Goal: Register for event/course

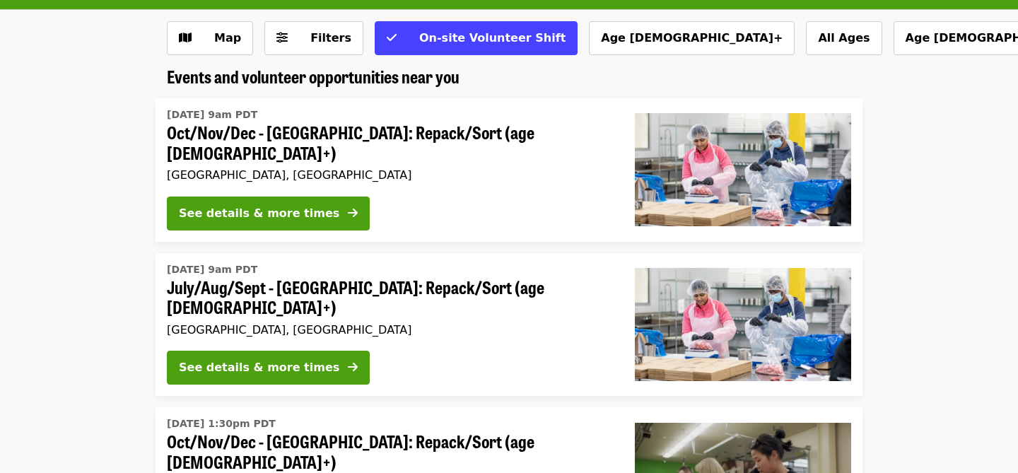
scroll to position [119, 0]
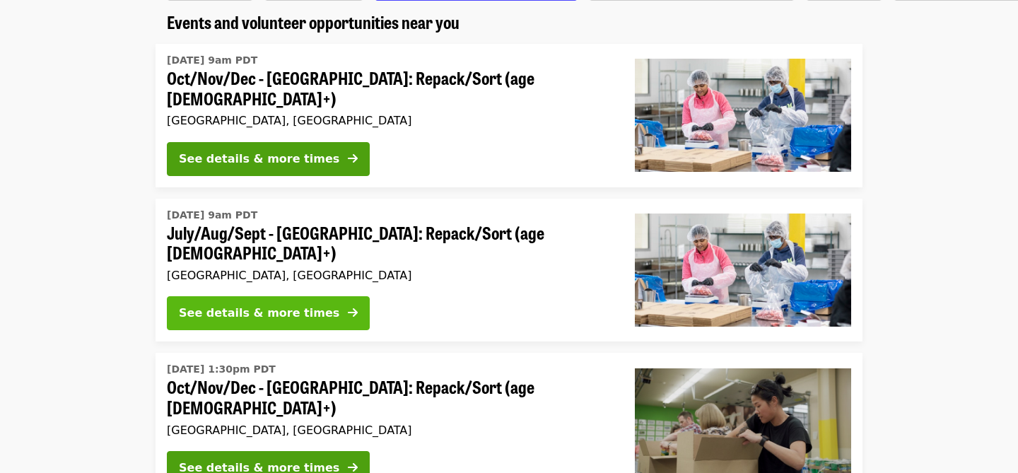
click at [348, 306] on icon "arrow-right icon" at bounding box center [353, 312] width 10 height 13
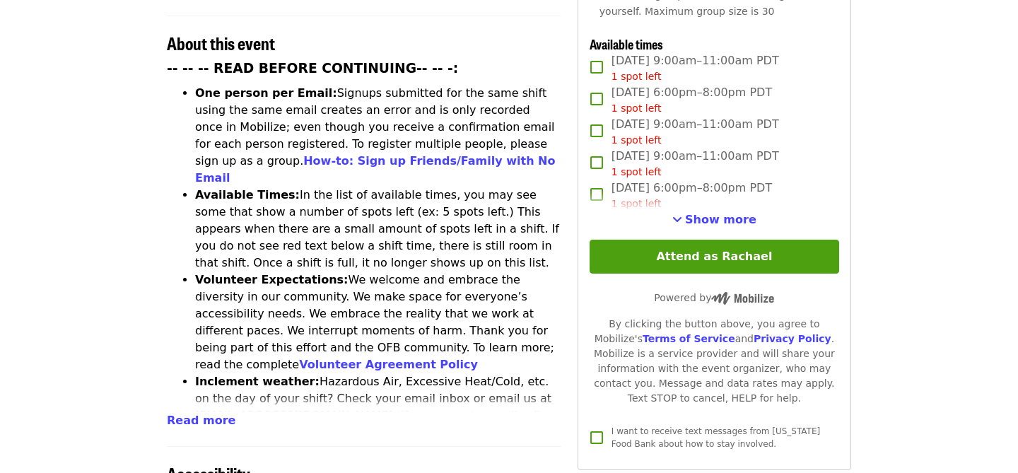
scroll to position [551, 0]
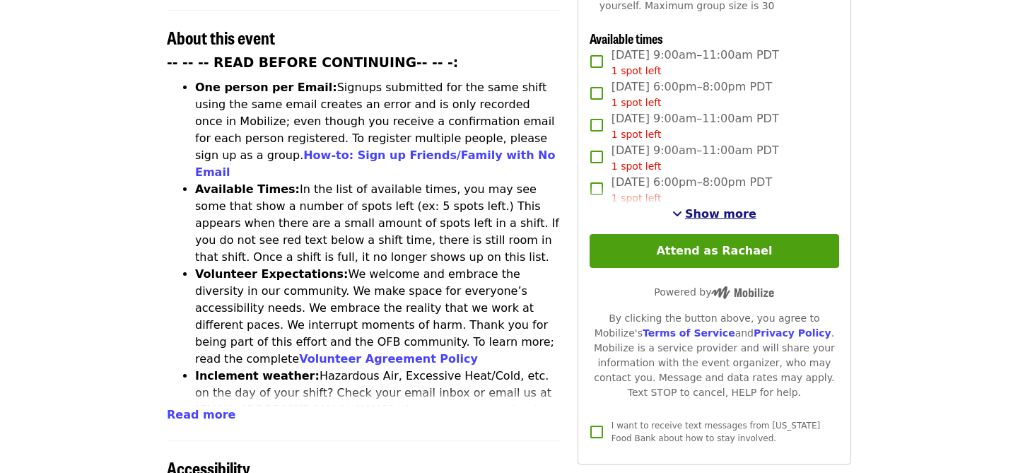
click at [701, 207] on span "Show more" at bounding box center [720, 213] width 71 height 13
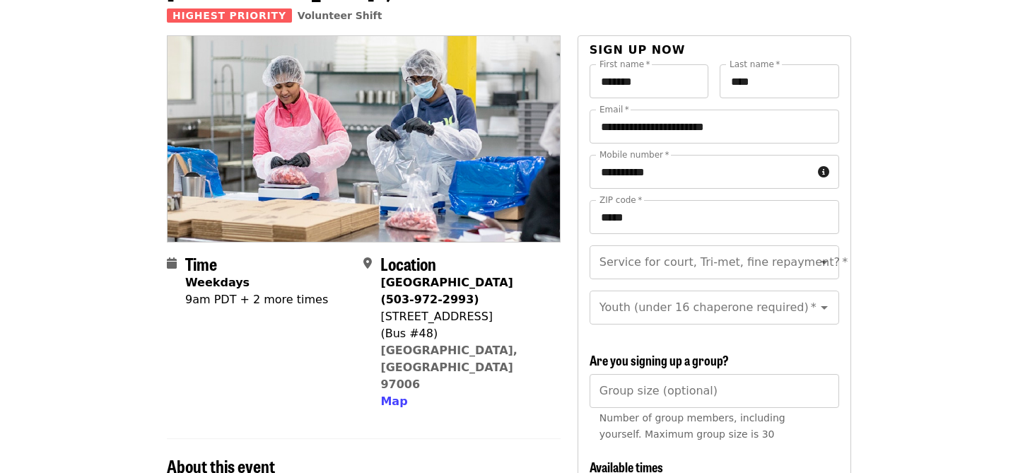
scroll to position [155, 0]
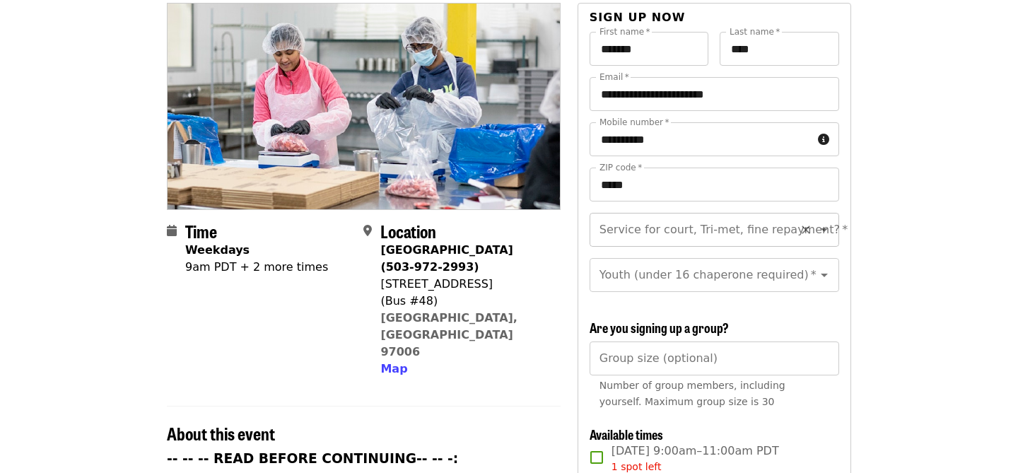
click at [827, 221] on icon "Open" at bounding box center [824, 229] width 17 height 17
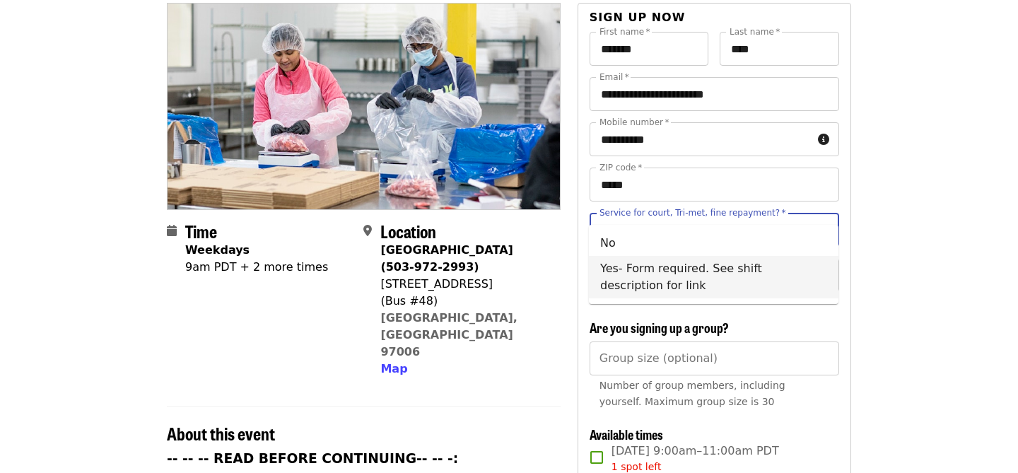
click at [815, 268] on li "Yes- Form required. See shift description for link" at bounding box center [714, 277] width 250 height 42
type input "**********"
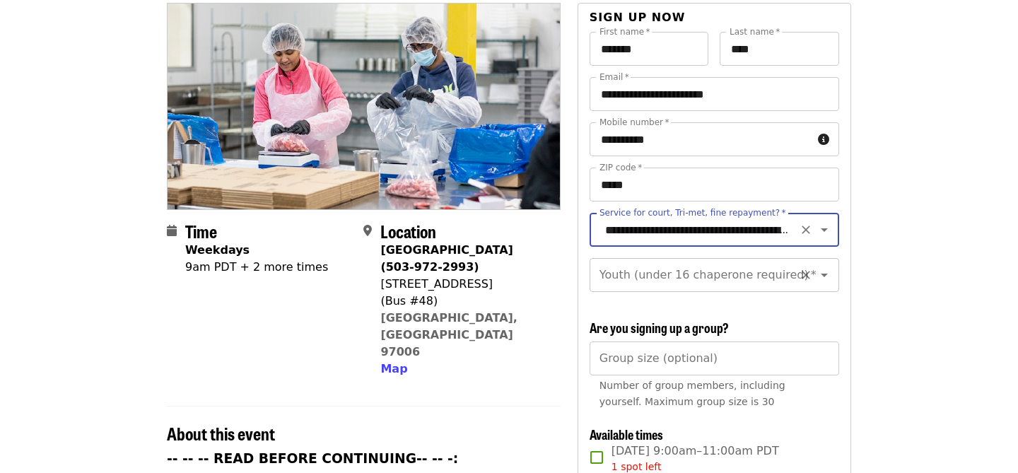
click at [824, 267] on icon "Open" at bounding box center [824, 275] width 17 height 17
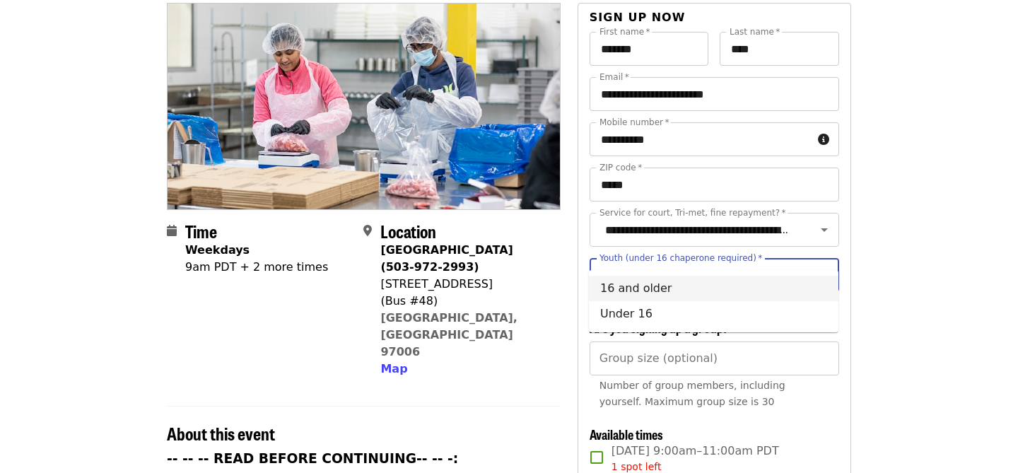
click at [817, 281] on li "16 and older" at bounding box center [714, 288] width 250 height 25
type input "**********"
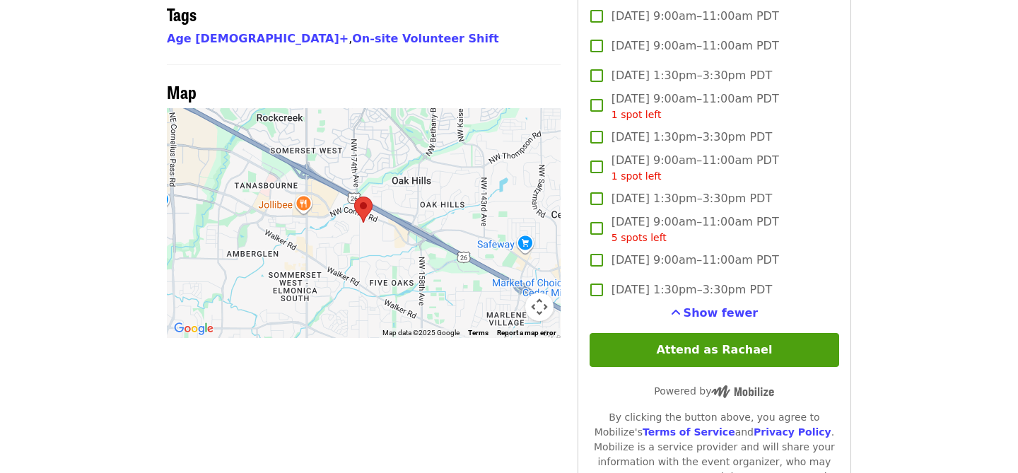
scroll to position [1284, 0]
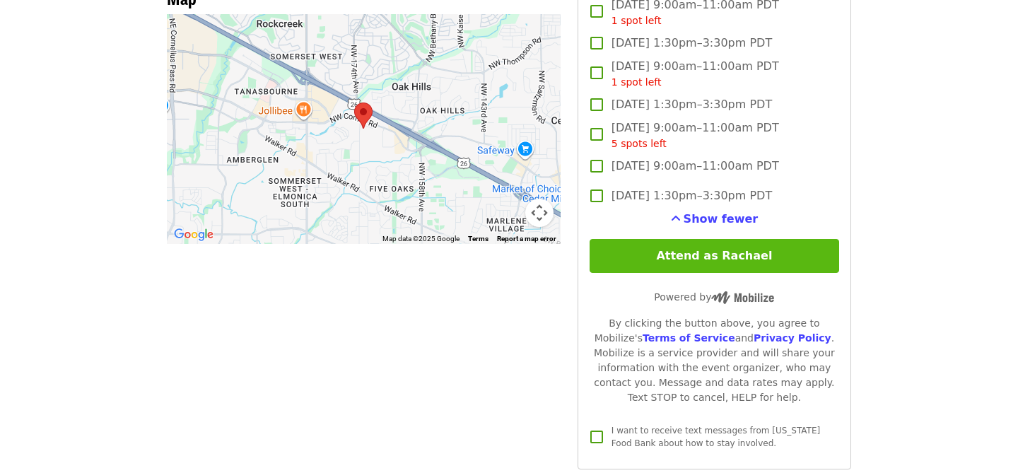
click at [721, 239] on button "Attend as Rachael" at bounding box center [715, 256] width 250 height 34
